Goal: Task Accomplishment & Management: Use online tool/utility

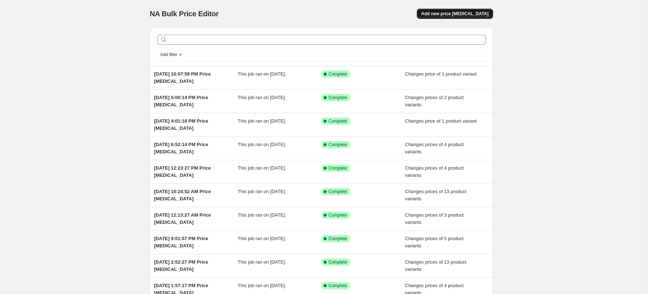
click at [474, 18] on button "Add new price [MEDICAL_DATA]" at bounding box center [455, 14] width 76 height 10
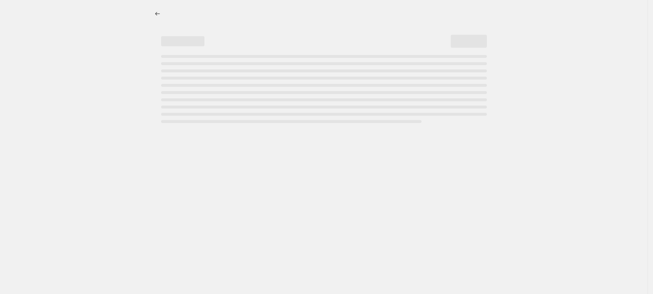
select select "percentage"
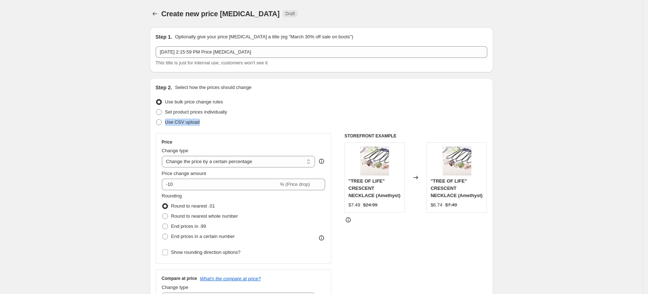
click at [228, 117] on ul "Use bulk price change rules Set product prices individually Use CSV upload" at bounding box center [321, 112] width 331 height 30
click at [222, 115] on span "Set product prices individually" at bounding box center [196, 111] width 62 height 7
click at [156, 109] on input "Set product prices individually" at bounding box center [156, 109] width 0 height 0
radio input "true"
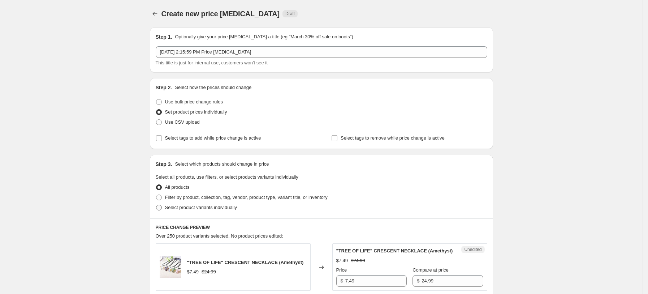
click at [203, 208] on span "Select product variants individually" at bounding box center [201, 206] width 72 height 5
click at [156, 205] on input "Select product variants individually" at bounding box center [156, 204] width 0 height 0
radio input "true"
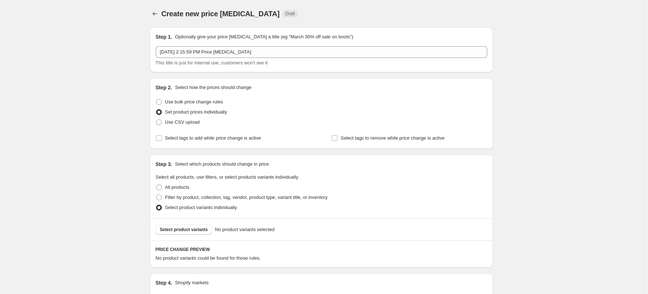
click at [201, 229] on span "Select product variants" at bounding box center [184, 229] width 48 height 6
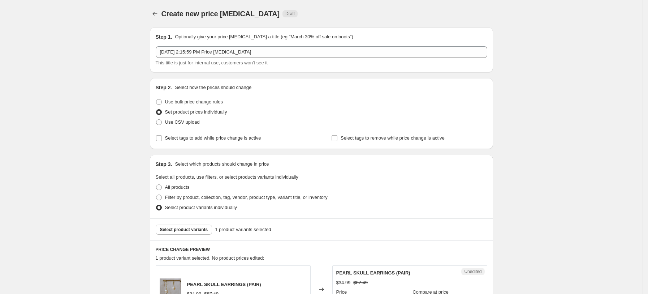
click at [103, 157] on div "Create new price [MEDICAL_DATA]. This page is ready Create new price [MEDICAL_D…" at bounding box center [321, 243] width 642 height 486
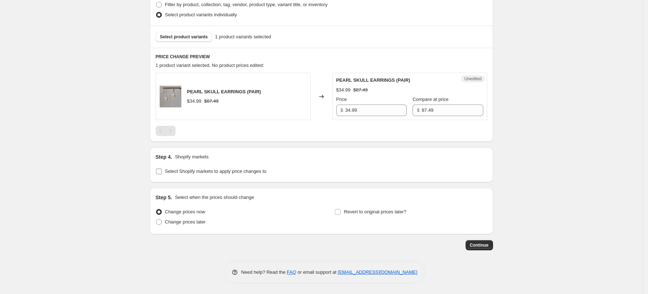
click at [195, 168] on span "Select Shopify markets to apply price changes to" at bounding box center [215, 170] width 101 height 5
click at [162, 168] on input "Select Shopify markets to apply price changes to" at bounding box center [159, 171] width 6 height 6
checkbox input "true"
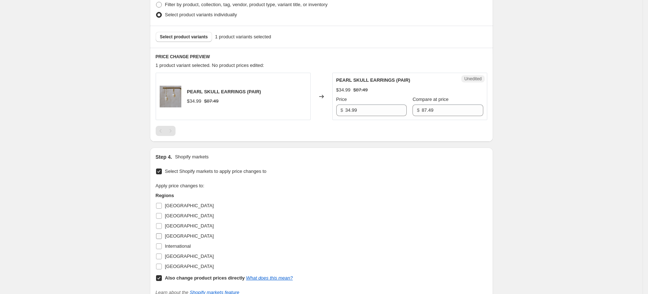
click at [176, 234] on span "[GEOGRAPHIC_DATA]" at bounding box center [189, 235] width 49 height 5
click at [162, 234] on input "[GEOGRAPHIC_DATA]" at bounding box center [159, 236] width 6 height 6
checkbox input "true"
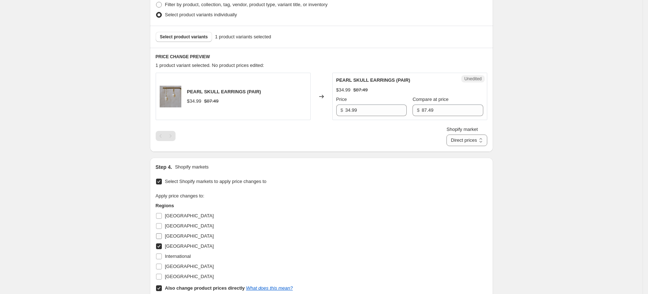
click at [175, 236] on span "[GEOGRAPHIC_DATA]" at bounding box center [189, 235] width 49 height 5
click at [162, 236] on input "[GEOGRAPHIC_DATA]" at bounding box center [159, 236] width 6 height 6
checkbox input "true"
click at [177, 267] on span "[GEOGRAPHIC_DATA]" at bounding box center [189, 265] width 49 height 5
click at [162, 267] on input "[GEOGRAPHIC_DATA]" at bounding box center [159, 266] width 6 height 6
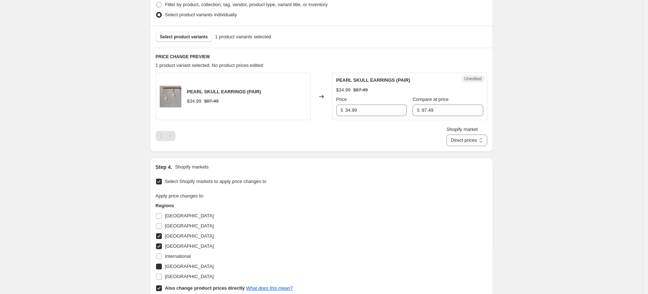
checkbox input "true"
click at [178, 275] on span "[GEOGRAPHIC_DATA]" at bounding box center [189, 275] width 49 height 5
click at [162, 275] on input "[GEOGRAPHIC_DATA]" at bounding box center [159, 276] width 6 height 6
checkbox input "true"
click at [179, 283] on label "Also change product prices directly What does this mean?" at bounding box center [224, 288] width 137 height 10
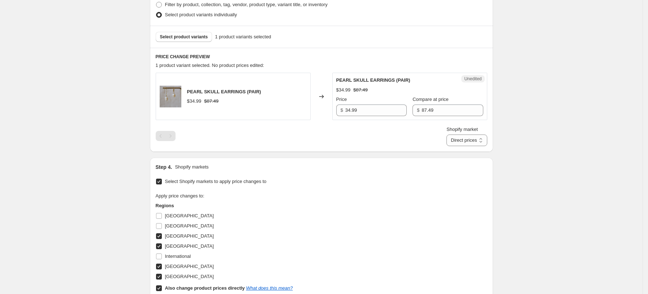
click at [162, 285] on input "Also change product prices directly What does this mean?" at bounding box center [159, 288] width 6 height 6
checkbox input "false"
select select "34367439004"
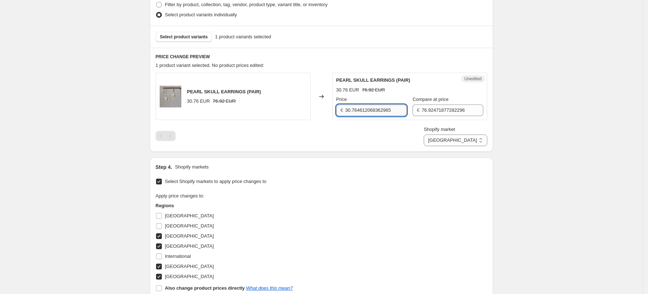
click at [371, 110] on input "30.764612068362965" at bounding box center [375, 110] width 61 height 12
type input "34.99"
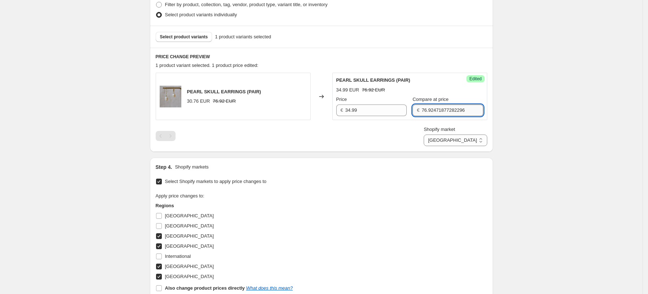
click at [429, 111] on input "76.92471877282296" at bounding box center [451, 110] width 61 height 12
type input "87.49"
click at [461, 134] on select "[GEOGRAPHIC_DATA] [GEOGRAPHIC_DATA] [GEOGRAPHIC_DATA] [GEOGRAPHIC_DATA]" at bounding box center [455, 140] width 63 height 12
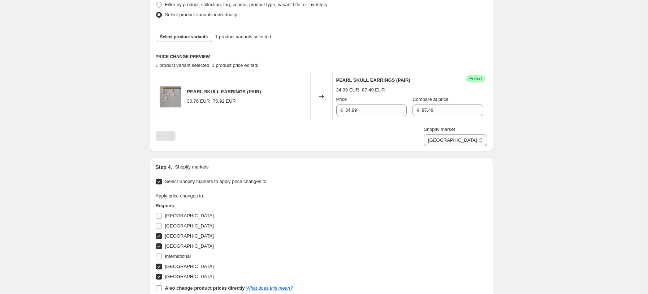
select select "34367406236"
click at [456, 146] on select "[GEOGRAPHIC_DATA] [GEOGRAPHIC_DATA] [GEOGRAPHIC_DATA] [GEOGRAPHIC_DATA]" at bounding box center [455, 140] width 63 height 12
click at [382, 111] on input "30.764612068362965" at bounding box center [375, 110] width 61 height 12
type input "34.99"
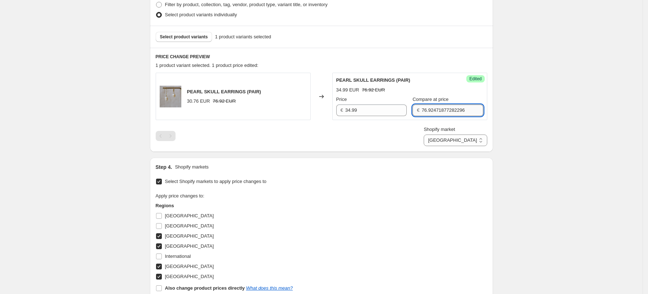
click at [450, 113] on input "76.92471877282296" at bounding box center [451, 110] width 61 height 12
type input "87.49"
click at [437, 133] on div "Shopify market [GEOGRAPHIC_DATA] [GEOGRAPHIC_DATA] [GEOGRAPHIC_DATA] [GEOGRAPHI…" at bounding box center [321, 136] width 331 height 20
drag, startPoint x: 463, startPoint y: 137, endPoint x: 465, endPoint y: 144, distance: 7.2
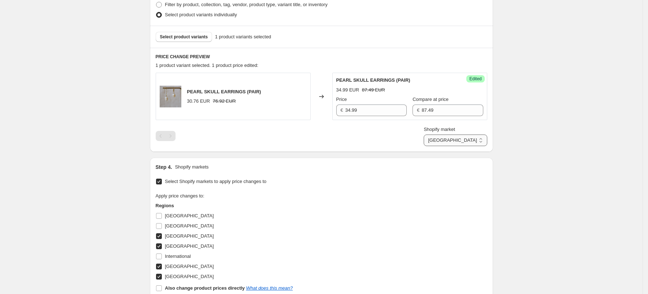
click at [463, 137] on select "[GEOGRAPHIC_DATA] [GEOGRAPHIC_DATA] [GEOGRAPHIC_DATA] [GEOGRAPHIC_DATA]" at bounding box center [455, 140] width 63 height 12
select select "34367209628"
click at [441, 146] on select "[GEOGRAPHIC_DATA] [GEOGRAPHIC_DATA] [GEOGRAPHIC_DATA] [GEOGRAPHIC_DATA]" at bounding box center [455, 140] width 63 height 12
click at [376, 108] on input "26.762714883587467" at bounding box center [375, 110] width 61 height 12
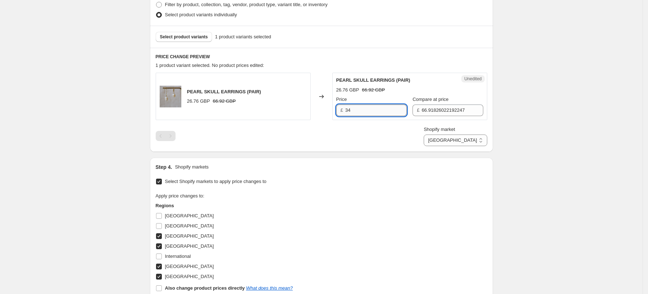
type input "34.99"
click at [443, 107] on input "66.91826022192247" at bounding box center [451, 110] width 61 height 12
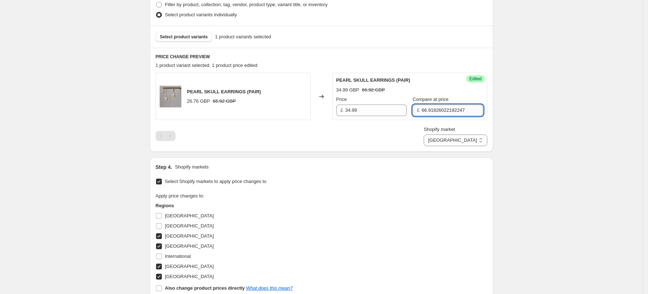
click at [442, 107] on input "66.91826022192247" at bounding box center [451, 110] width 61 height 12
type input "87.49"
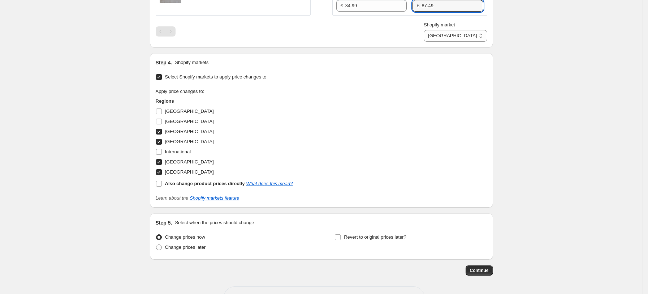
scroll to position [322, 0]
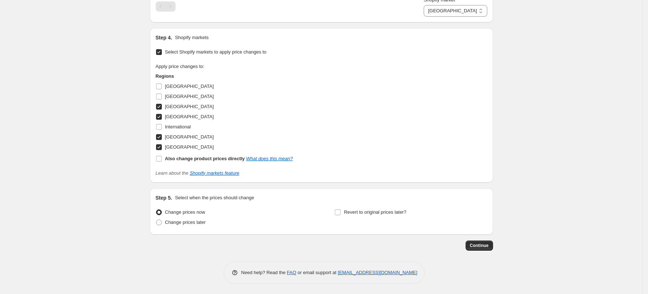
click at [472, 247] on button "Continue" at bounding box center [478, 245] width 27 height 10
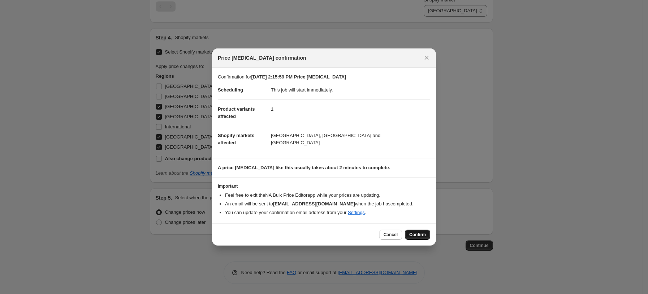
click at [416, 235] on span "Confirm" at bounding box center [417, 234] width 17 height 6
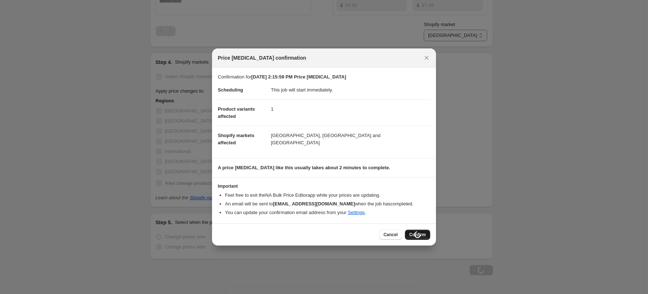
scroll to position [347, 0]
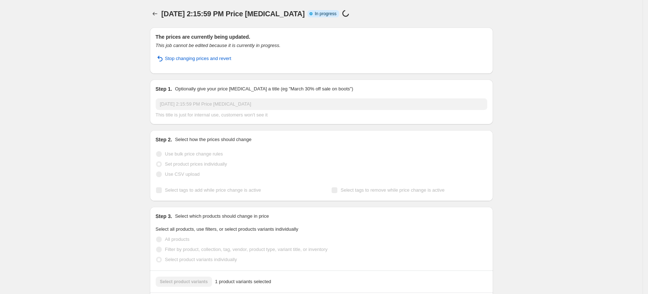
select select "34367209628"
